Goal: Transaction & Acquisition: Purchase product/service

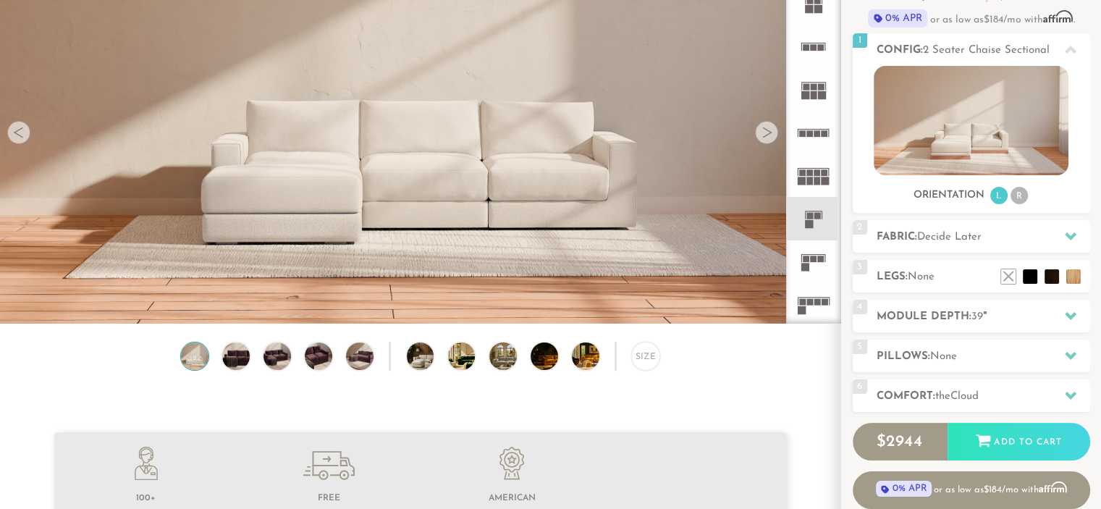
scroll to position [196, 0]
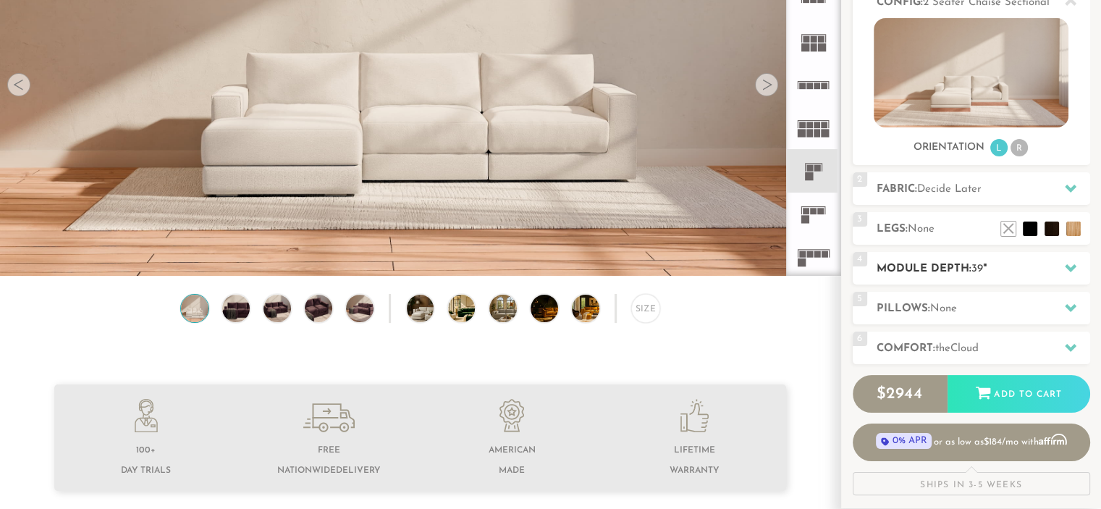
click at [1012, 265] on h2 "Module Depth: 39 "" at bounding box center [984, 269] width 214 height 17
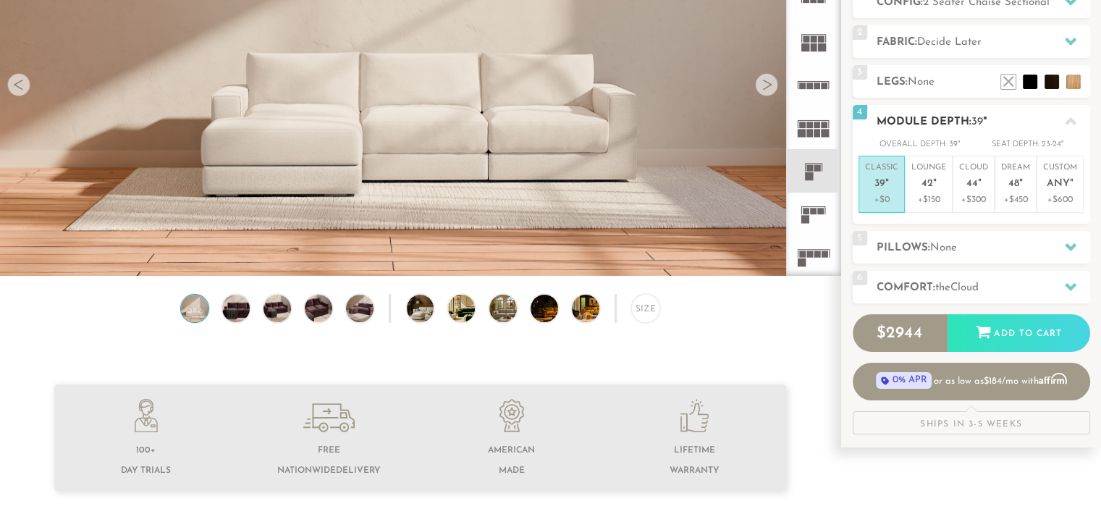
click at [1002, 117] on h2 "Module Depth: 39 "" at bounding box center [984, 122] width 214 height 17
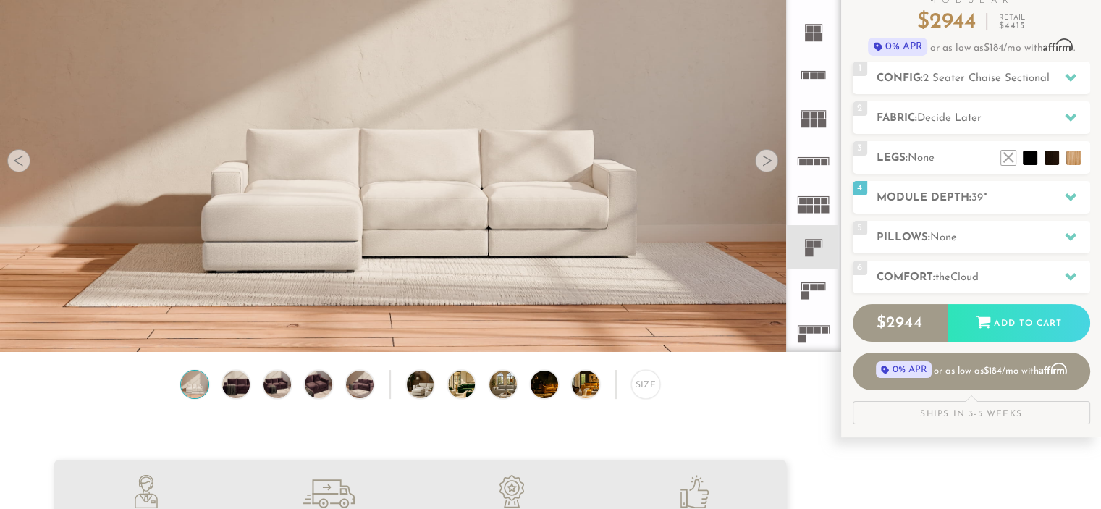
scroll to position [122, 0]
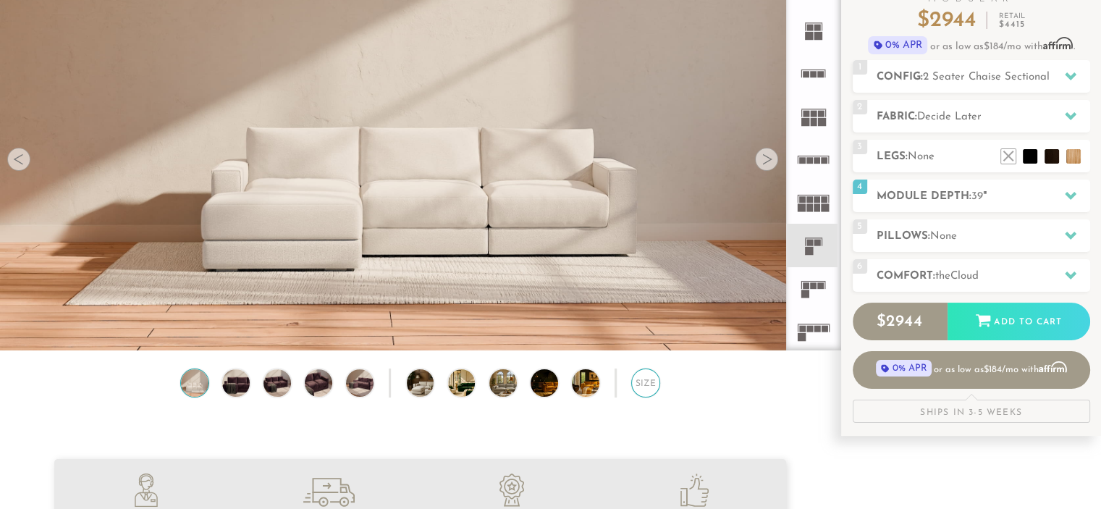
click at [644, 392] on div "Size" at bounding box center [645, 383] width 29 height 29
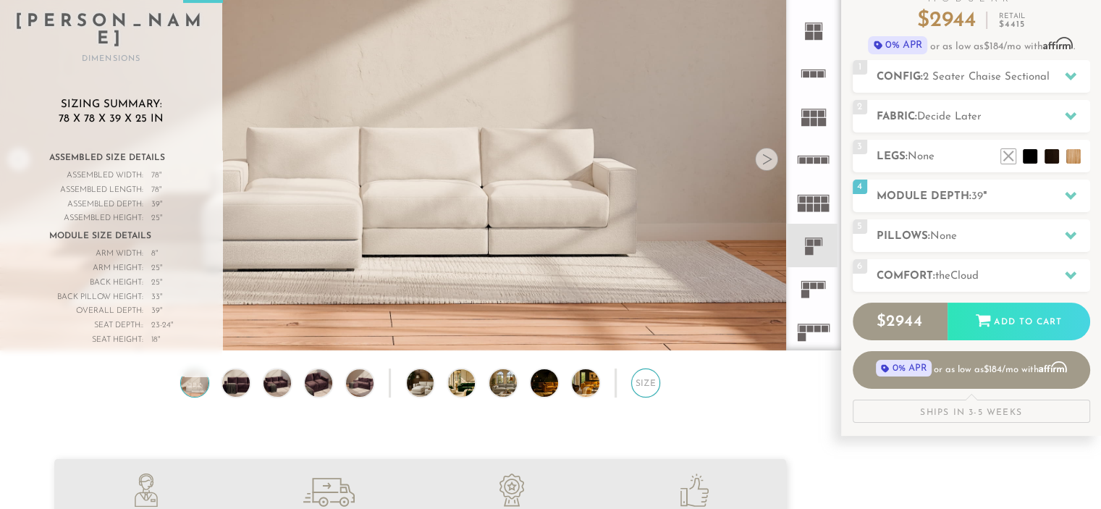
click at [644, 392] on div "Size" at bounding box center [645, 383] width 29 height 29
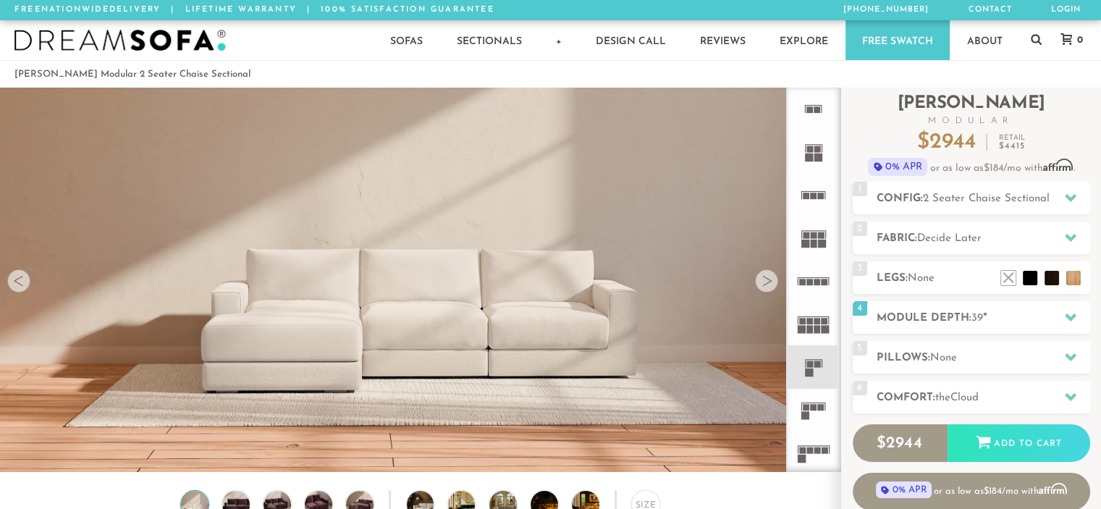
scroll to position [113, 0]
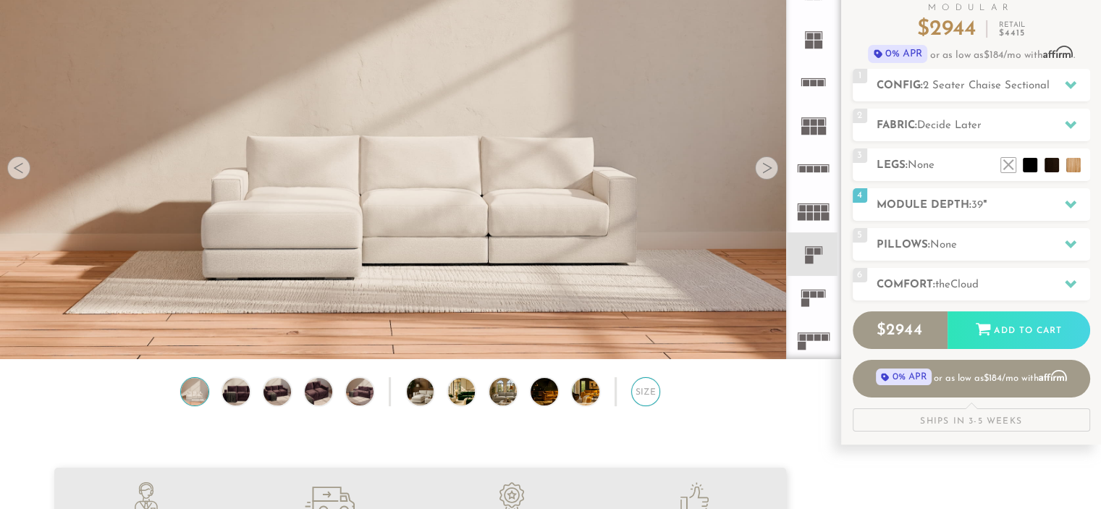
click at [638, 392] on div "Size" at bounding box center [645, 391] width 29 height 29
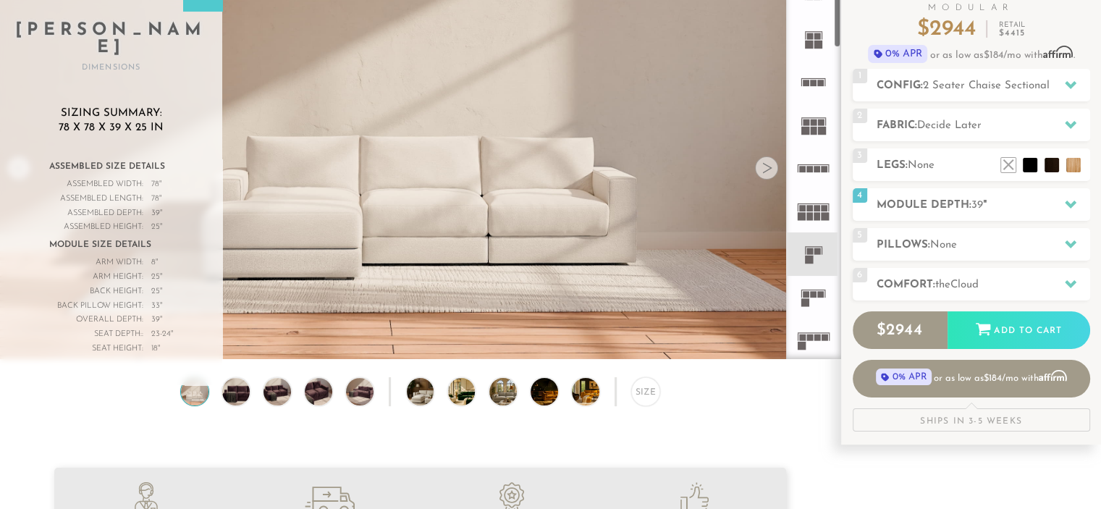
click at [769, 167] on div at bounding box center [766, 167] width 23 height 23
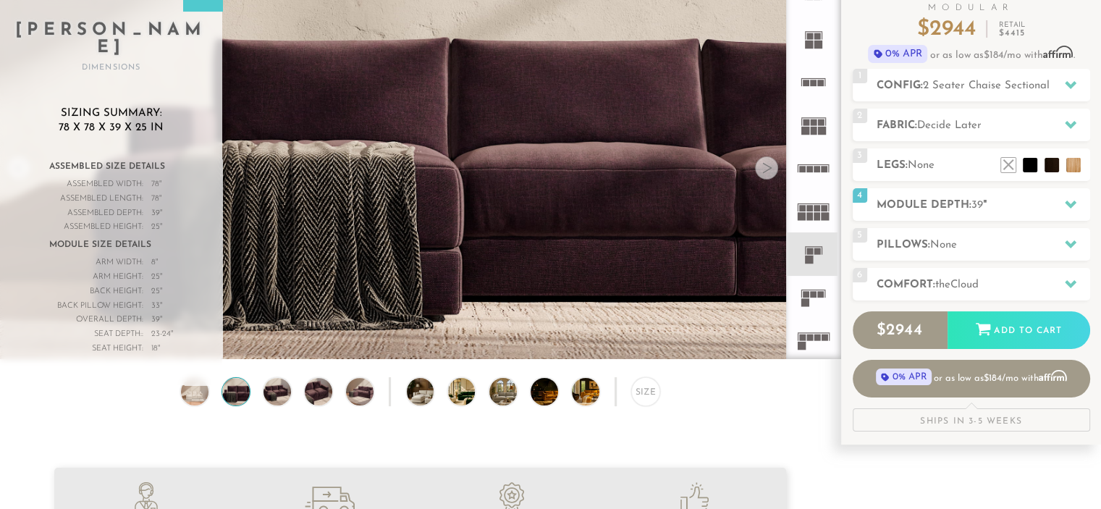
click at [769, 167] on div at bounding box center [766, 167] width 23 height 23
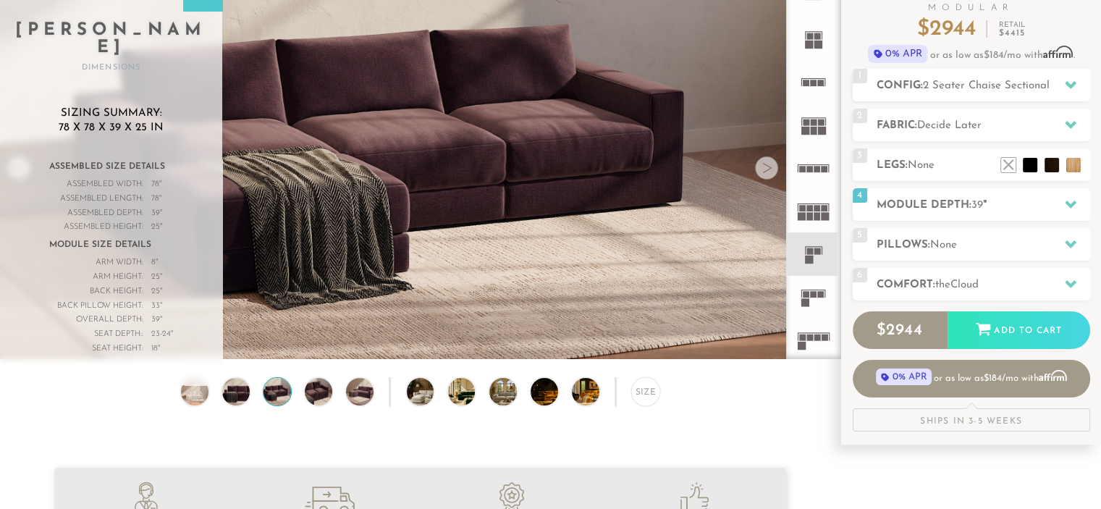
click at [769, 167] on div at bounding box center [766, 167] width 23 height 23
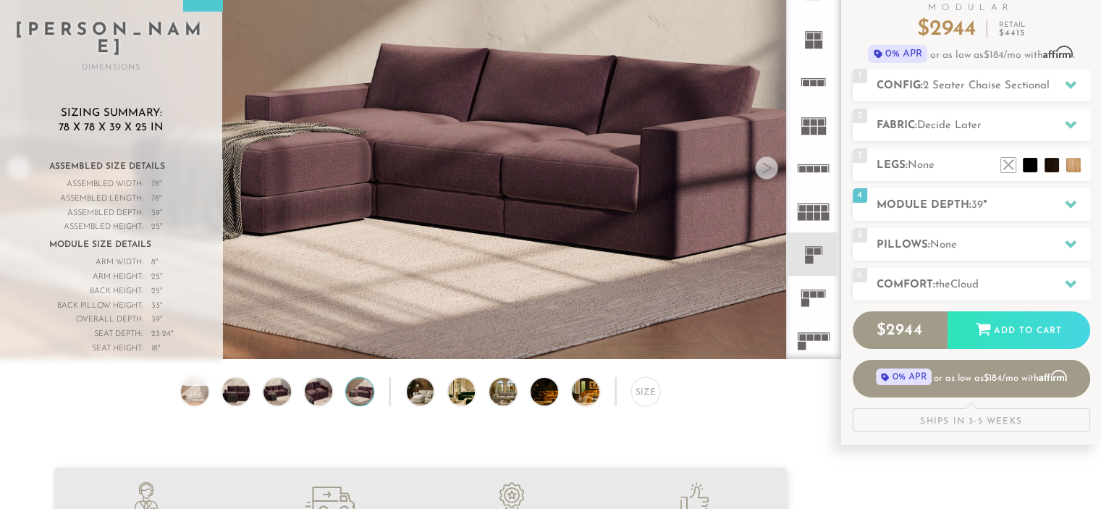
click at [769, 167] on div at bounding box center [766, 167] width 23 height 23
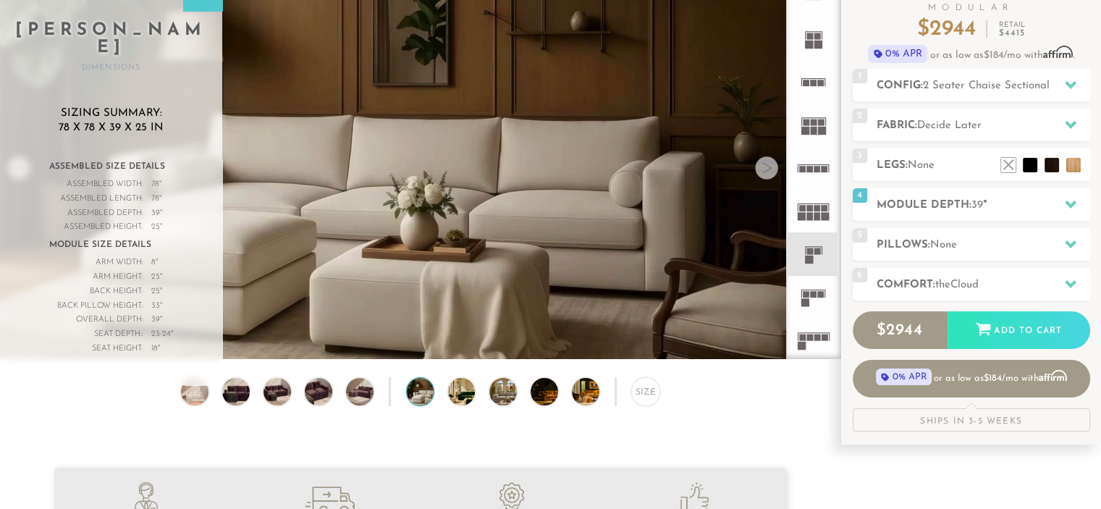
click at [769, 167] on div at bounding box center [766, 167] width 23 height 23
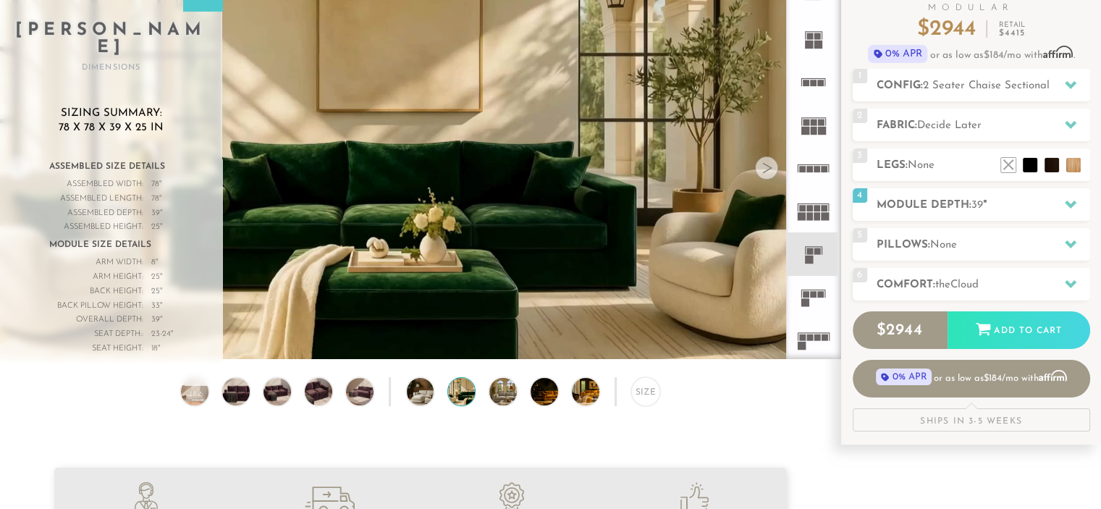
click at [769, 167] on div at bounding box center [766, 167] width 23 height 23
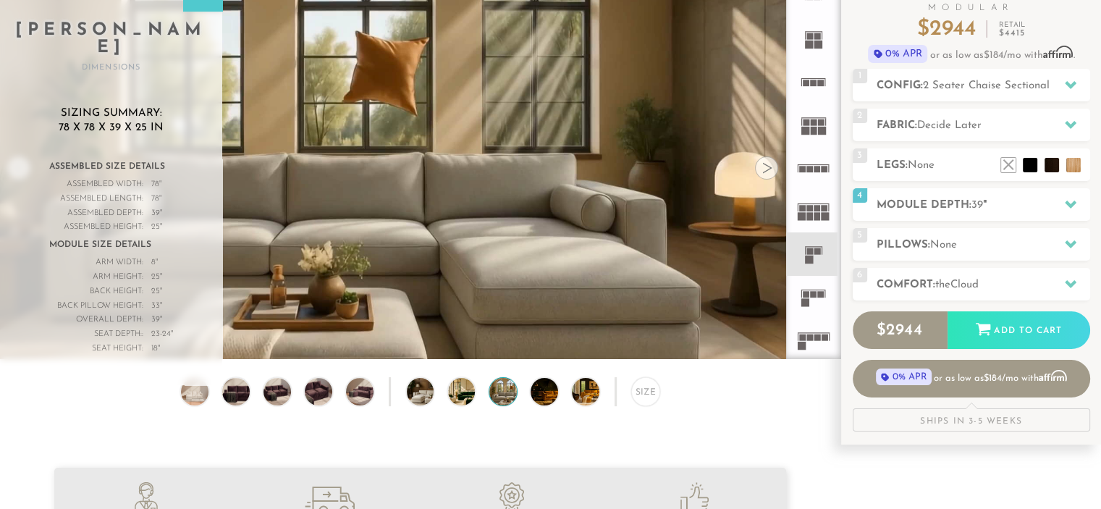
click at [769, 167] on div at bounding box center [766, 167] width 23 height 23
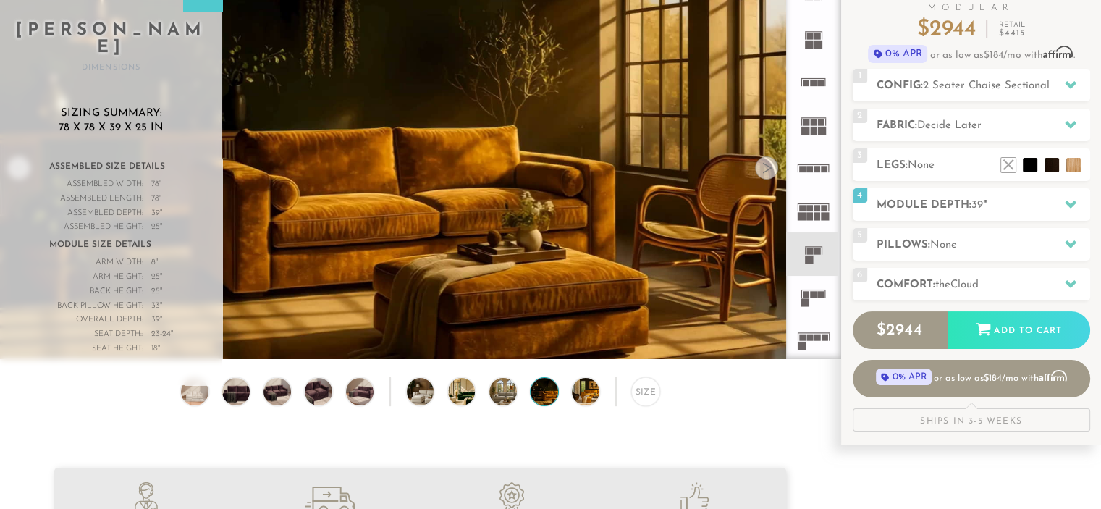
scroll to position [114, 0]
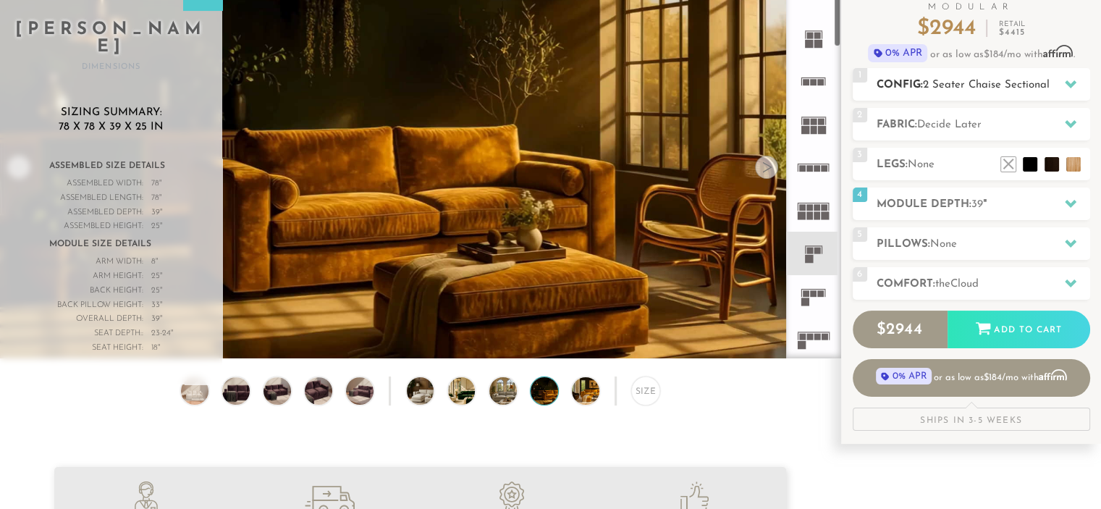
click at [958, 85] on span "2 Seater Chaise Sectional" at bounding box center [986, 85] width 127 height 11
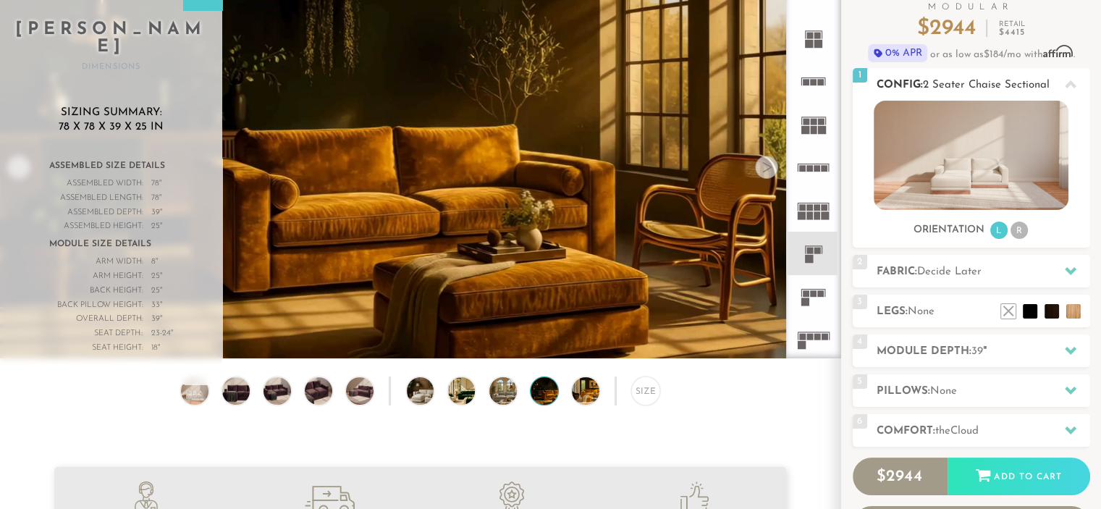
click at [1025, 230] on li "R" at bounding box center [1019, 230] width 17 height 17
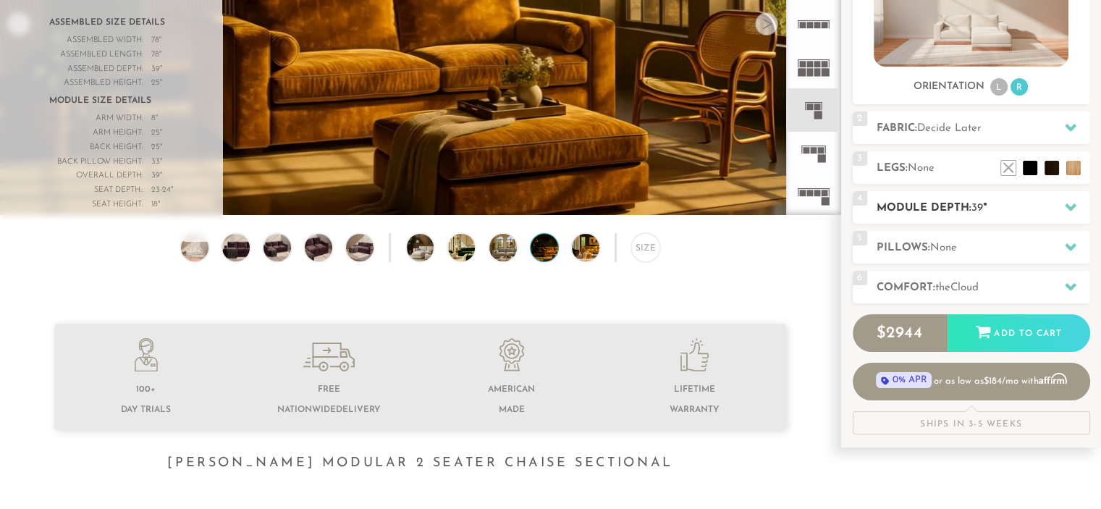
scroll to position [274, 0]
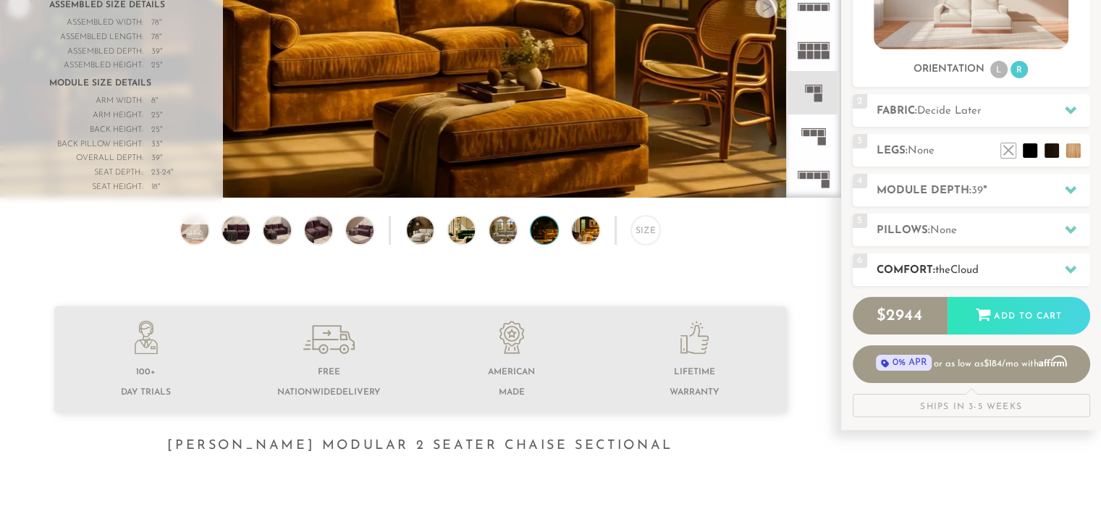
click at [998, 267] on h2 "Comfort: the Cloud" at bounding box center [984, 270] width 214 height 17
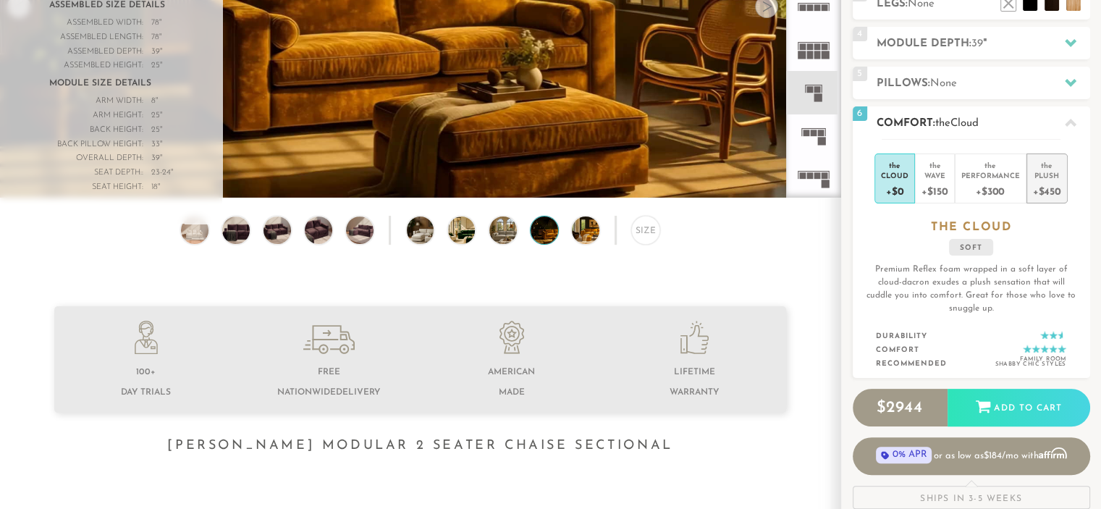
click at [1049, 188] on div "+$450" at bounding box center [1047, 190] width 28 height 21
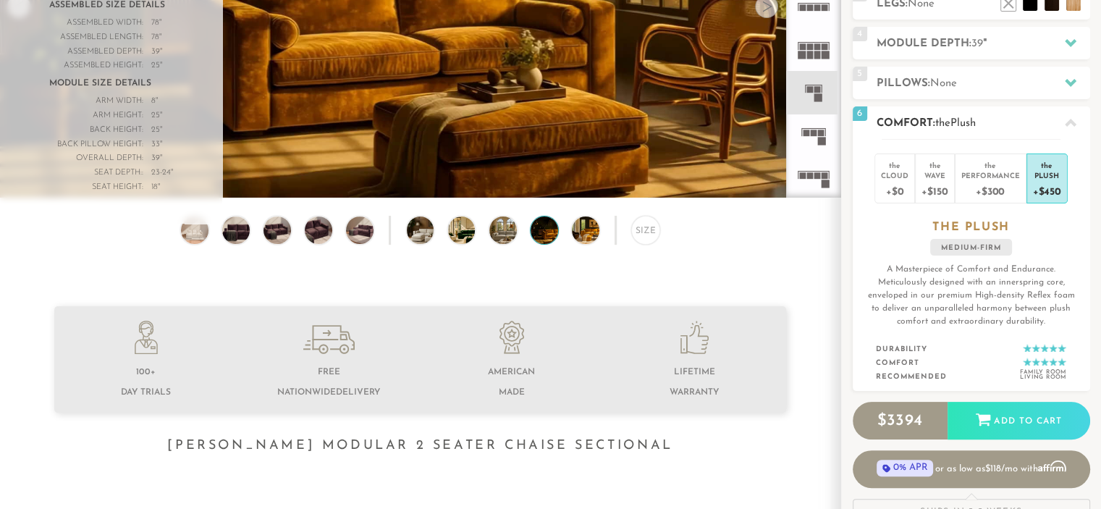
click at [1039, 120] on h2 "Comfort: the Plush" at bounding box center [984, 123] width 214 height 17
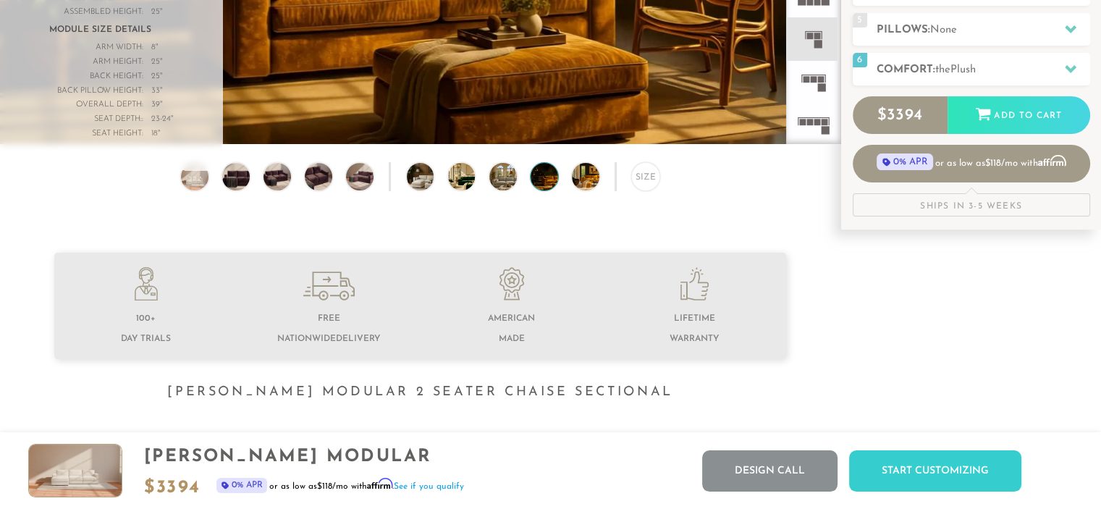
scroll to position [0, 0]
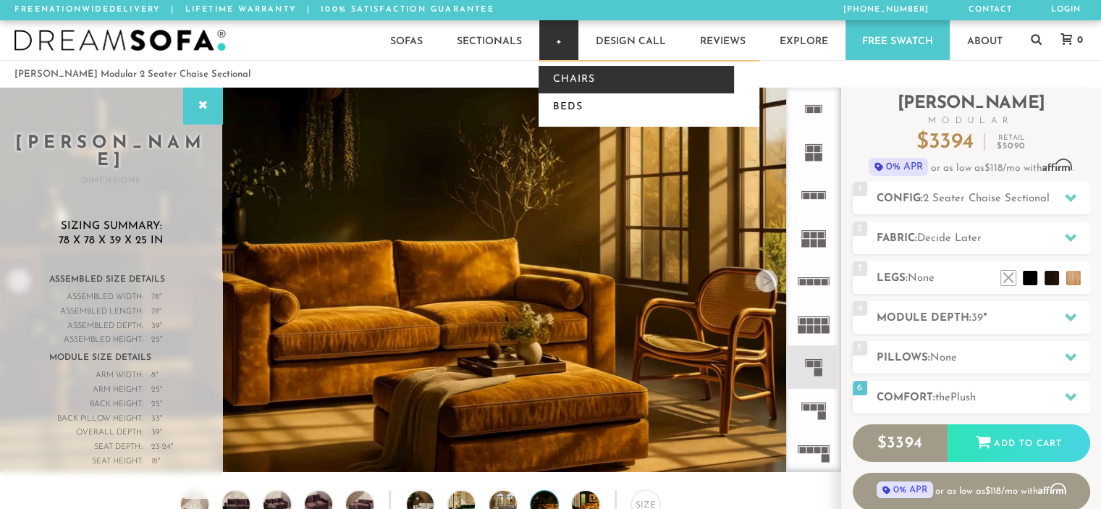
click at [560, 72] on link "Chairs" at bounding box center [637, 80] width 196 height 28
